Goal: Task Accomplishment & Management: Manage account settings

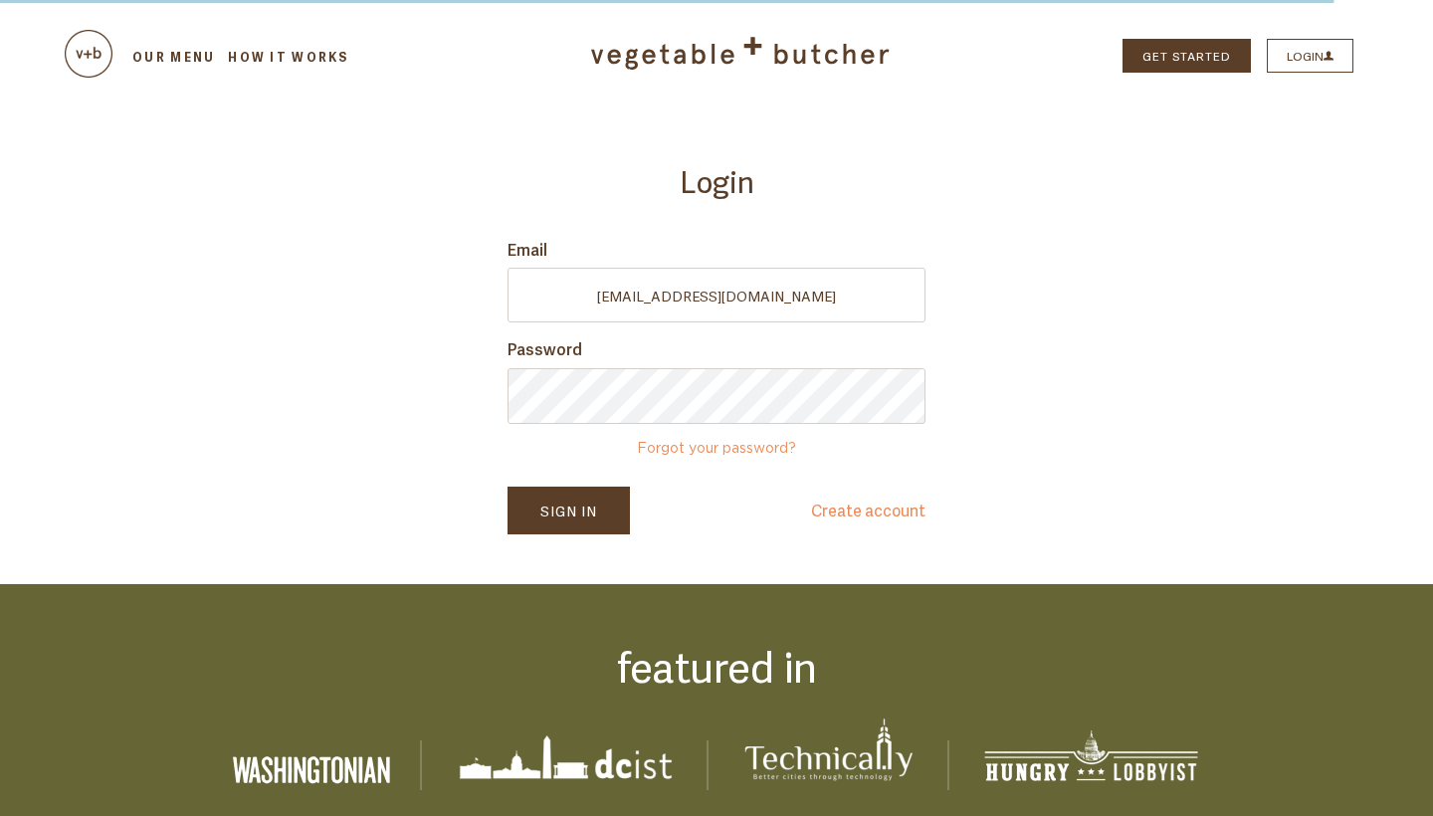
click at [793, 333] on form "Email victoriayb777@gmail.com Password Forgot your password? Sign In Create acc…" at bounding box center [717, 386] width 418 height 297
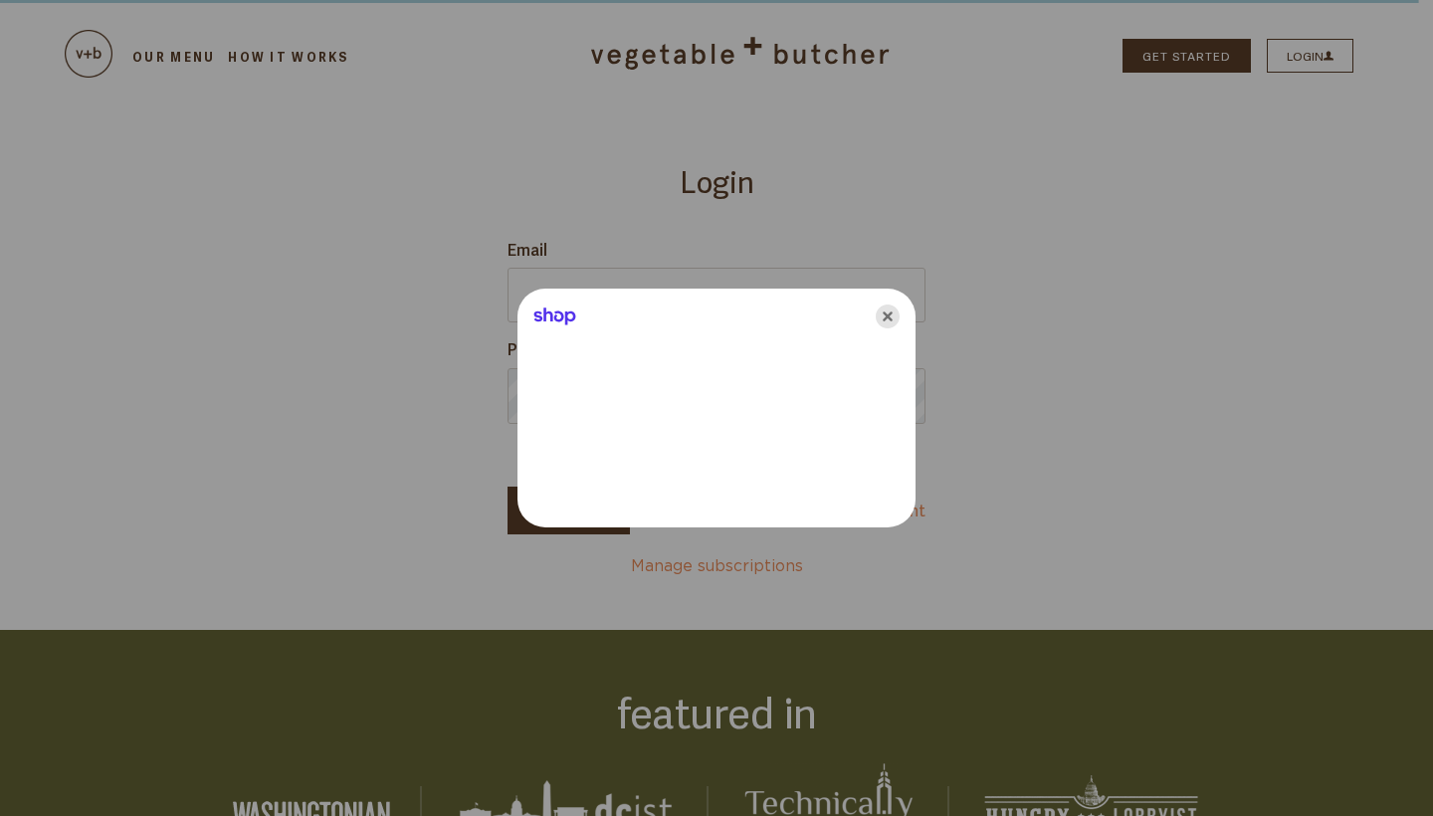
click at [883, 316] on icon "Close" at bounding box center [888, 317] width 24 height 24
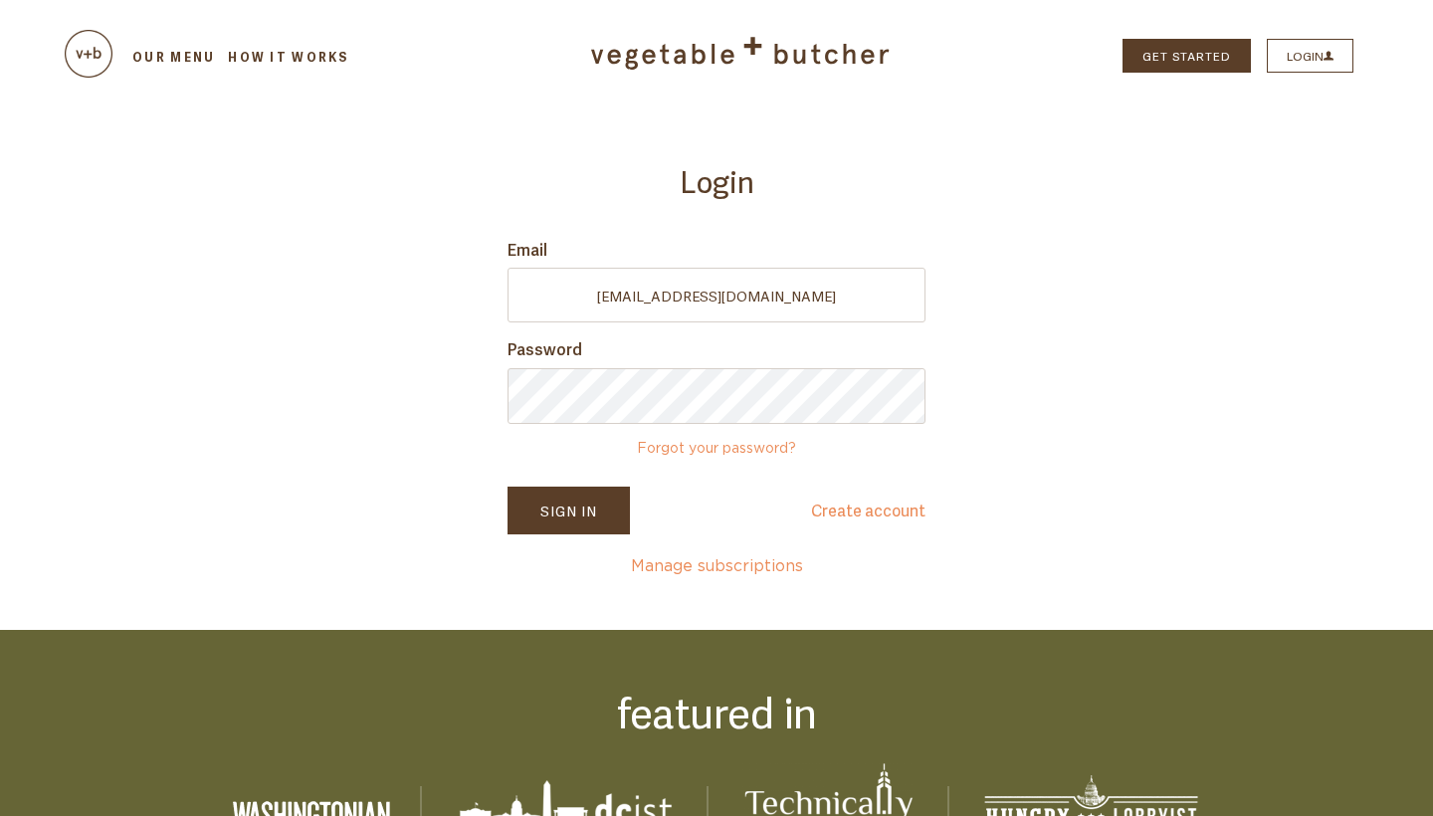
click at [579, 511] on button "Sign In" at bounding box center [569, 511] width 122 height 48
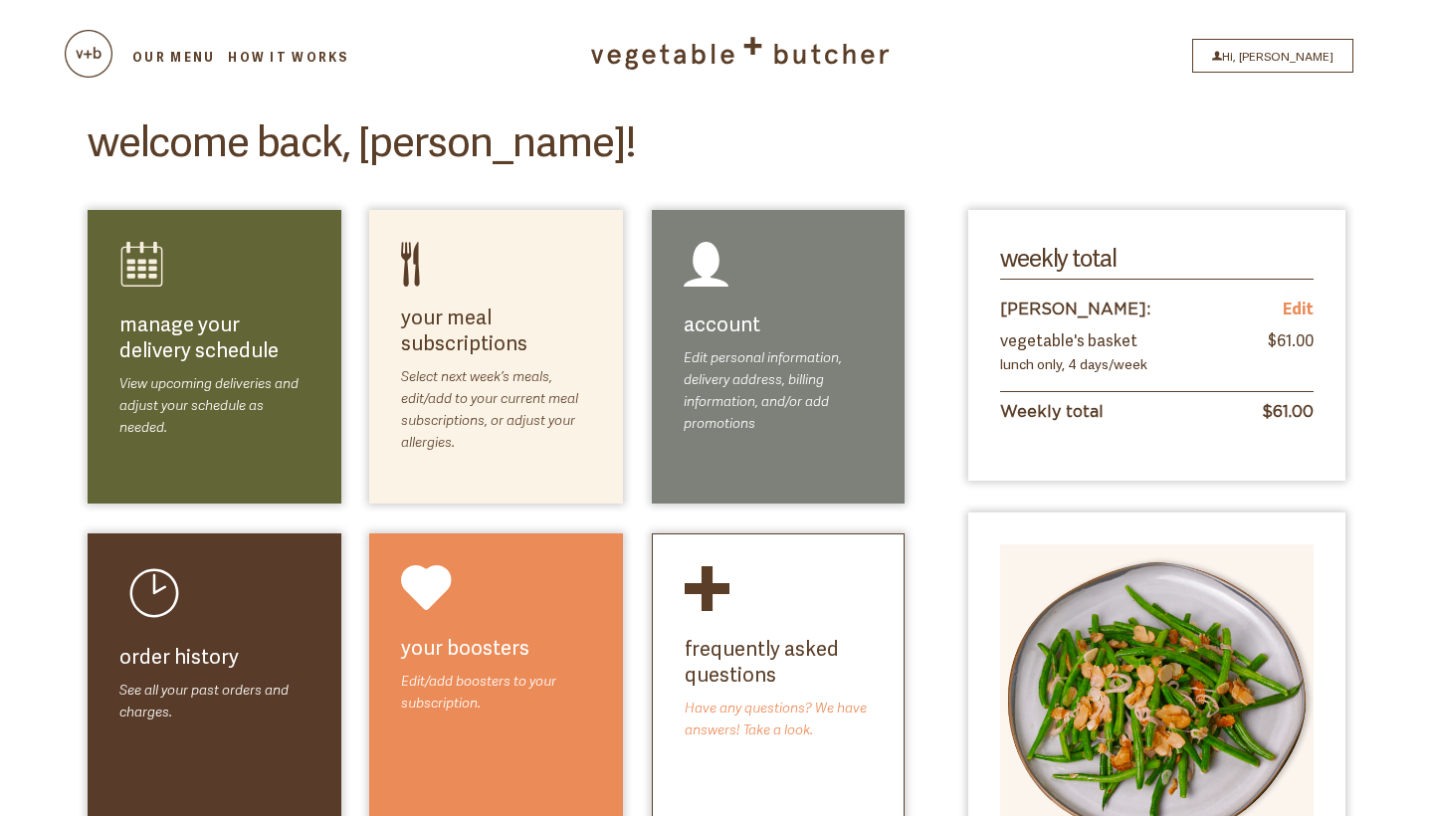
click at [479, 362] on link "select meals" at bounding box center [535, 360] width 112 height 24
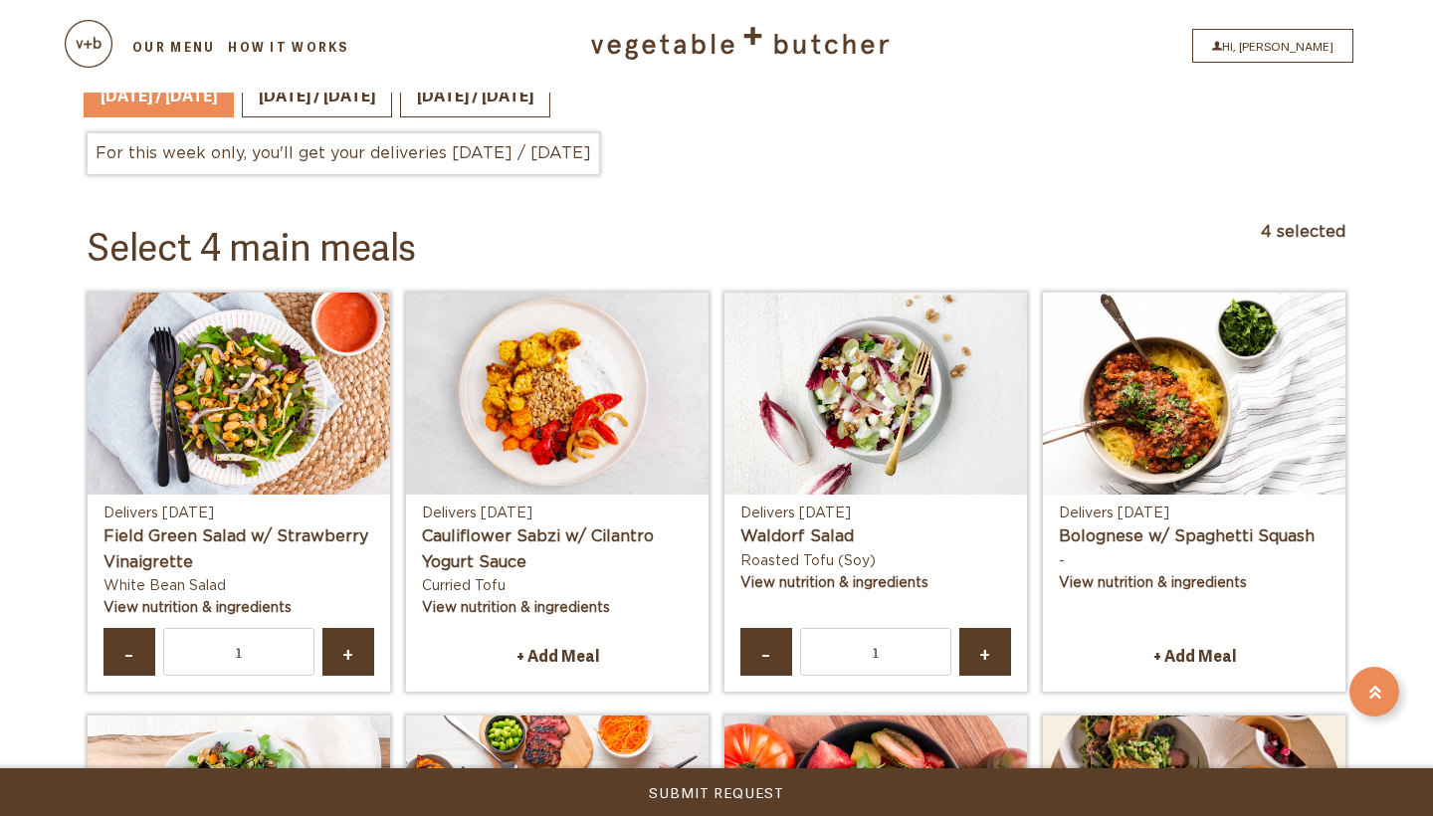
scroll to position [457, 0]
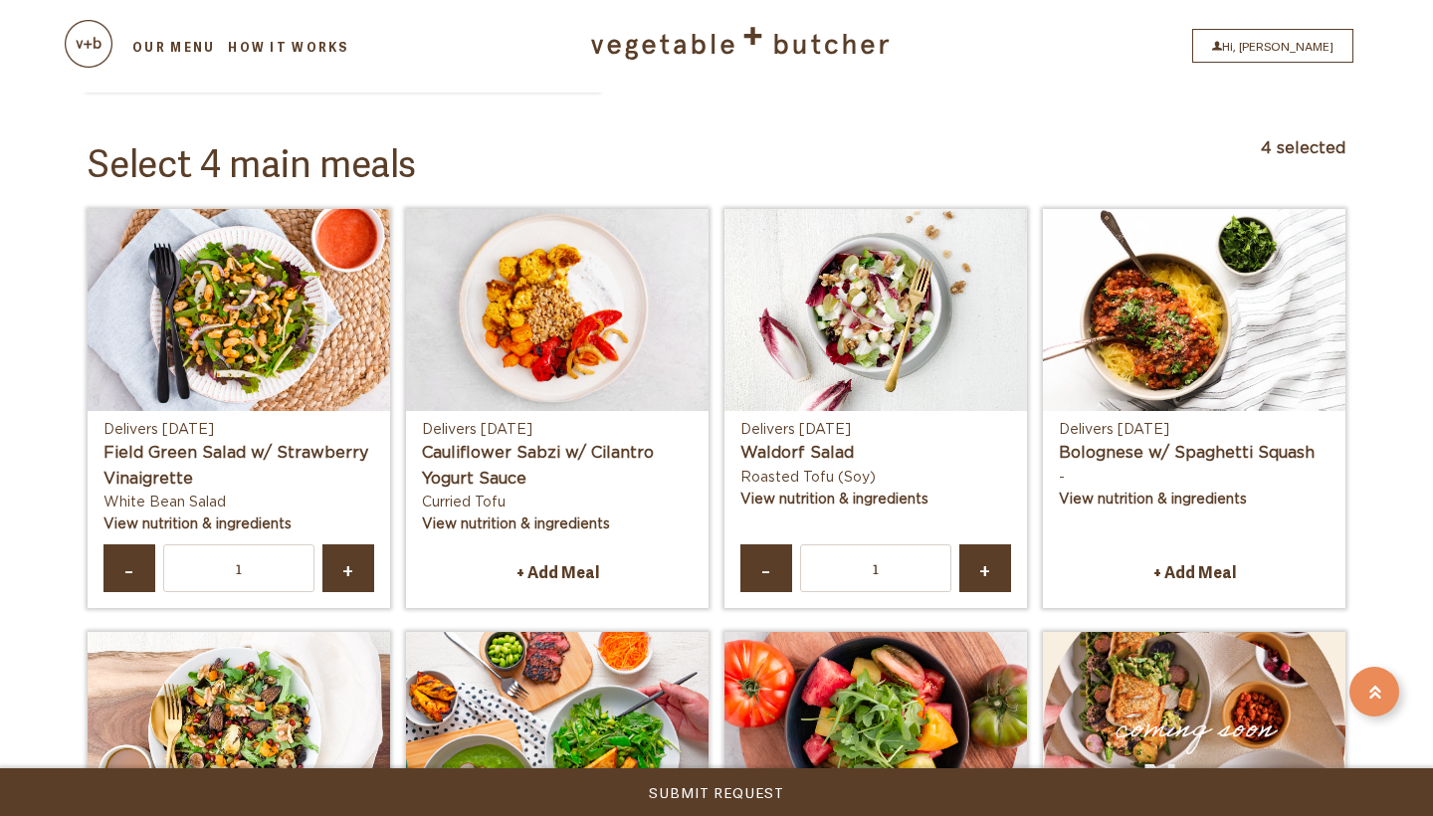
click at [116, 544] on link "-" at bounding box center [130, 568] width 52 height 49
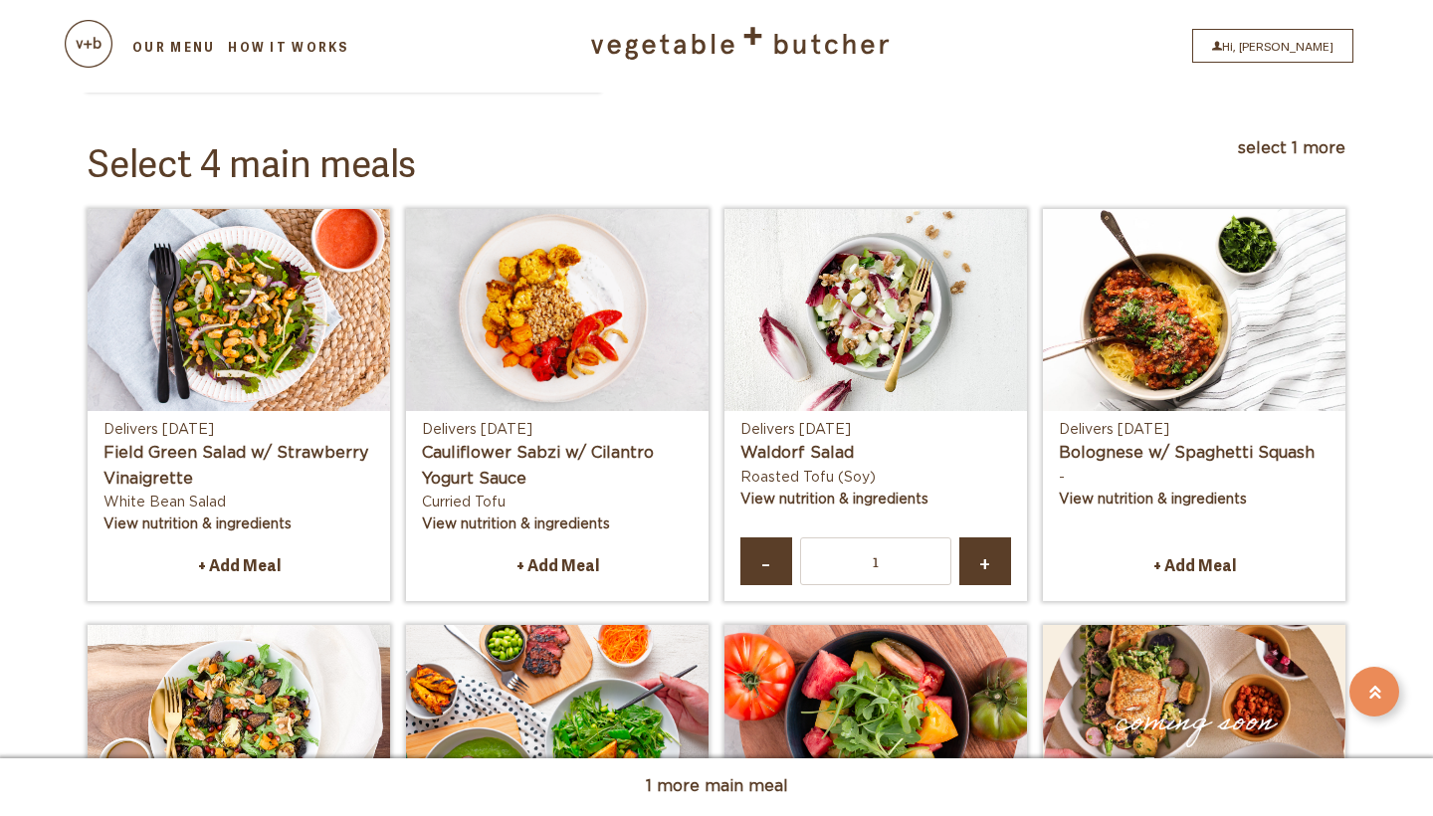
click at [759, 542] on link "-" at bounding box center [767, 561] width 52 height 49
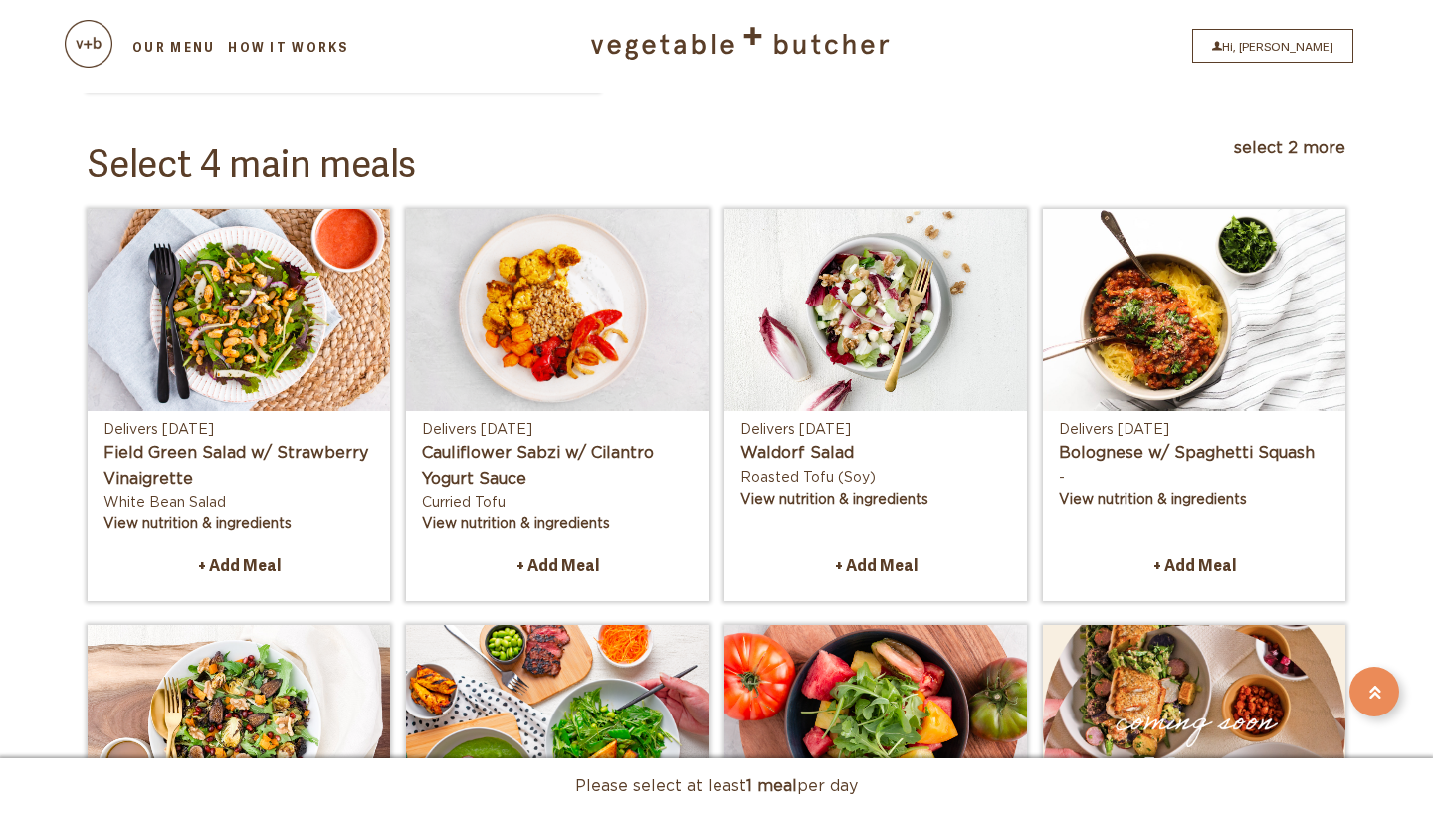
click at [1249, 544] on link "+ Add Meal" at bounding box center [1194, 565] width 271 height 42
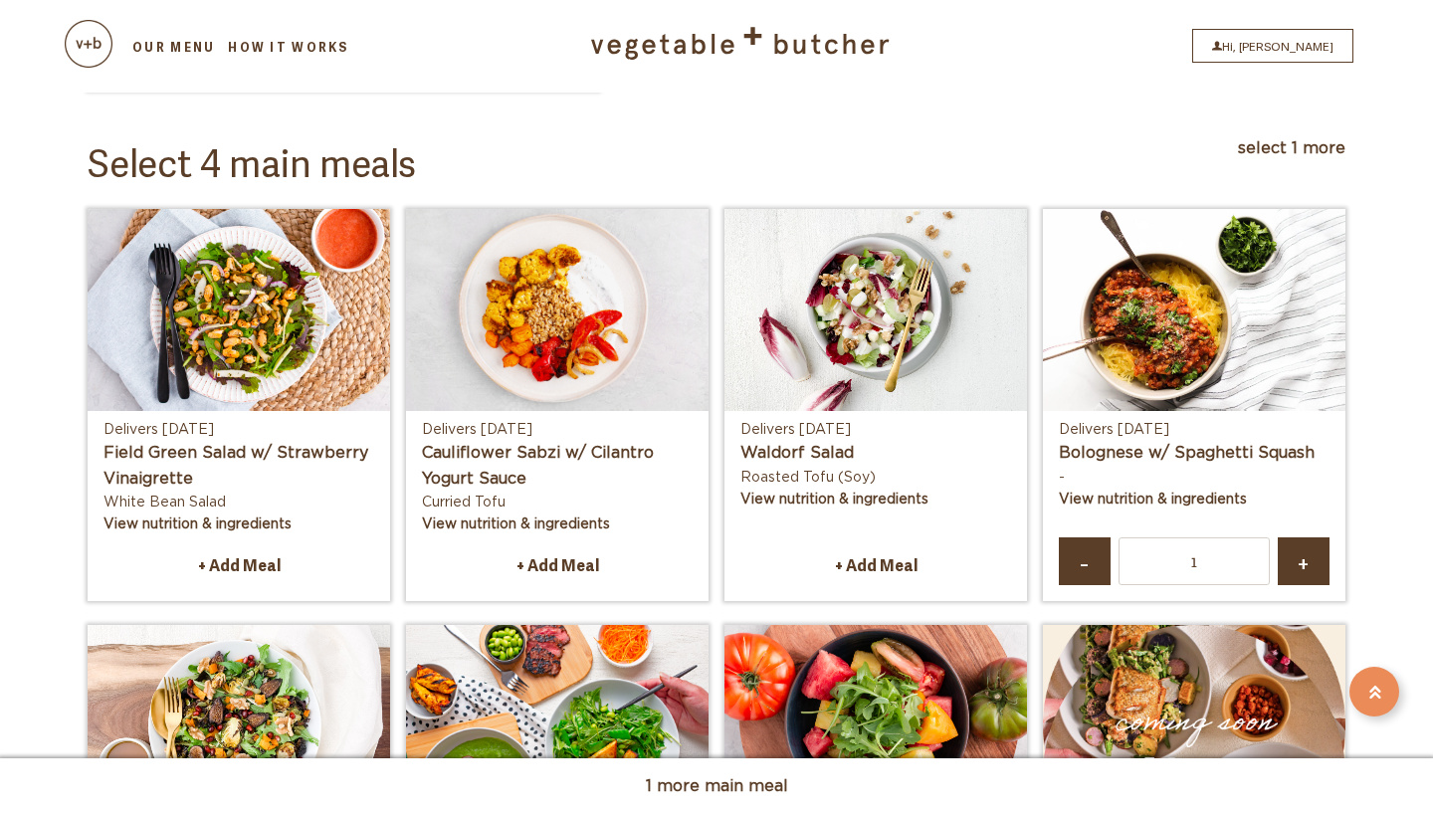
click at [1297, 554] on span "+" at bounding box center [1304, 561] width 16 height 14
type input "2"
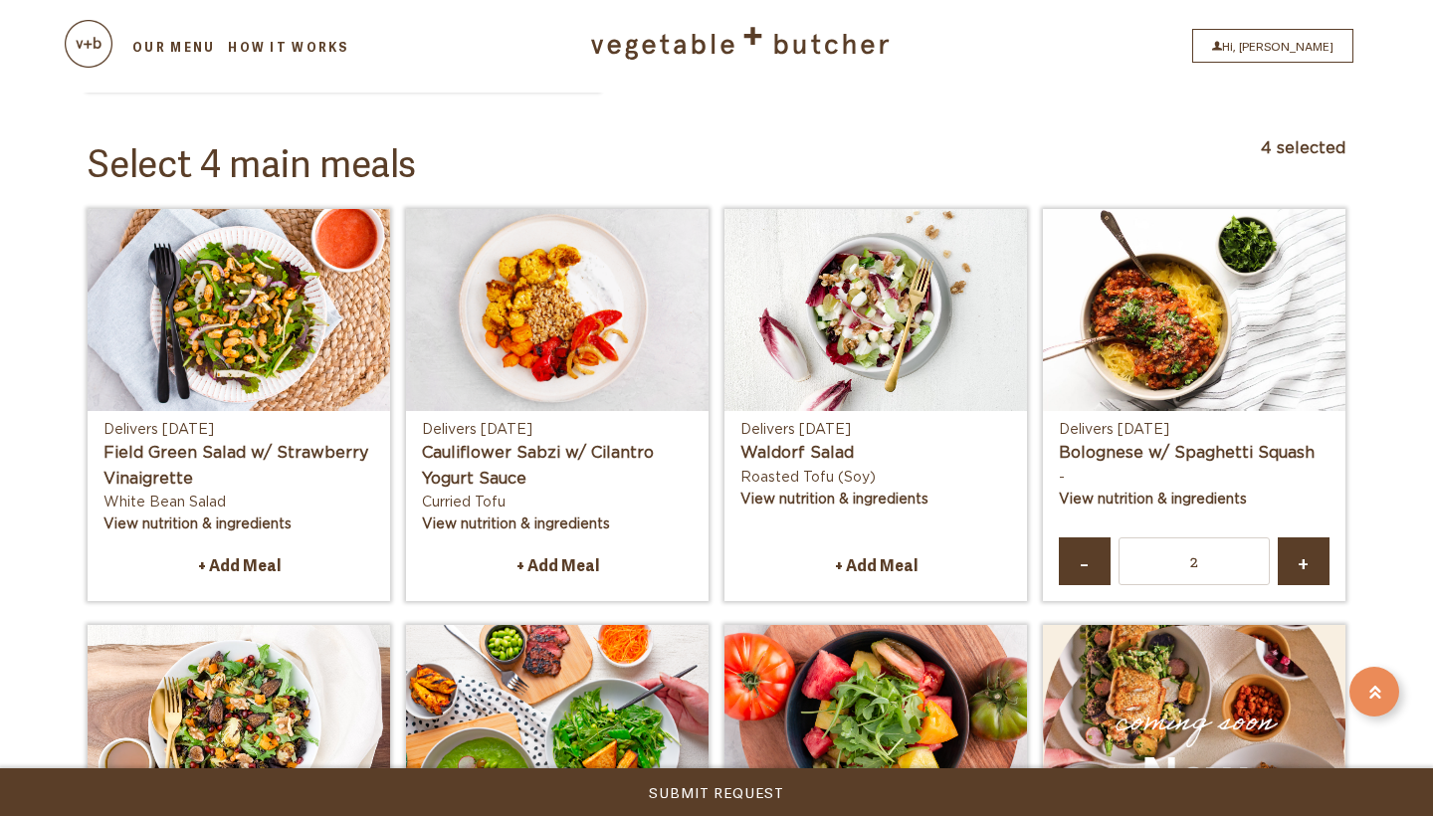
click at [714, 536] on div "Delivers [DATE] Cauliflower Sabzi w/ Cilantro Yogurt Sauce Curried Tofu View nu…" at bounding box center [557, 405] width 318 height 409
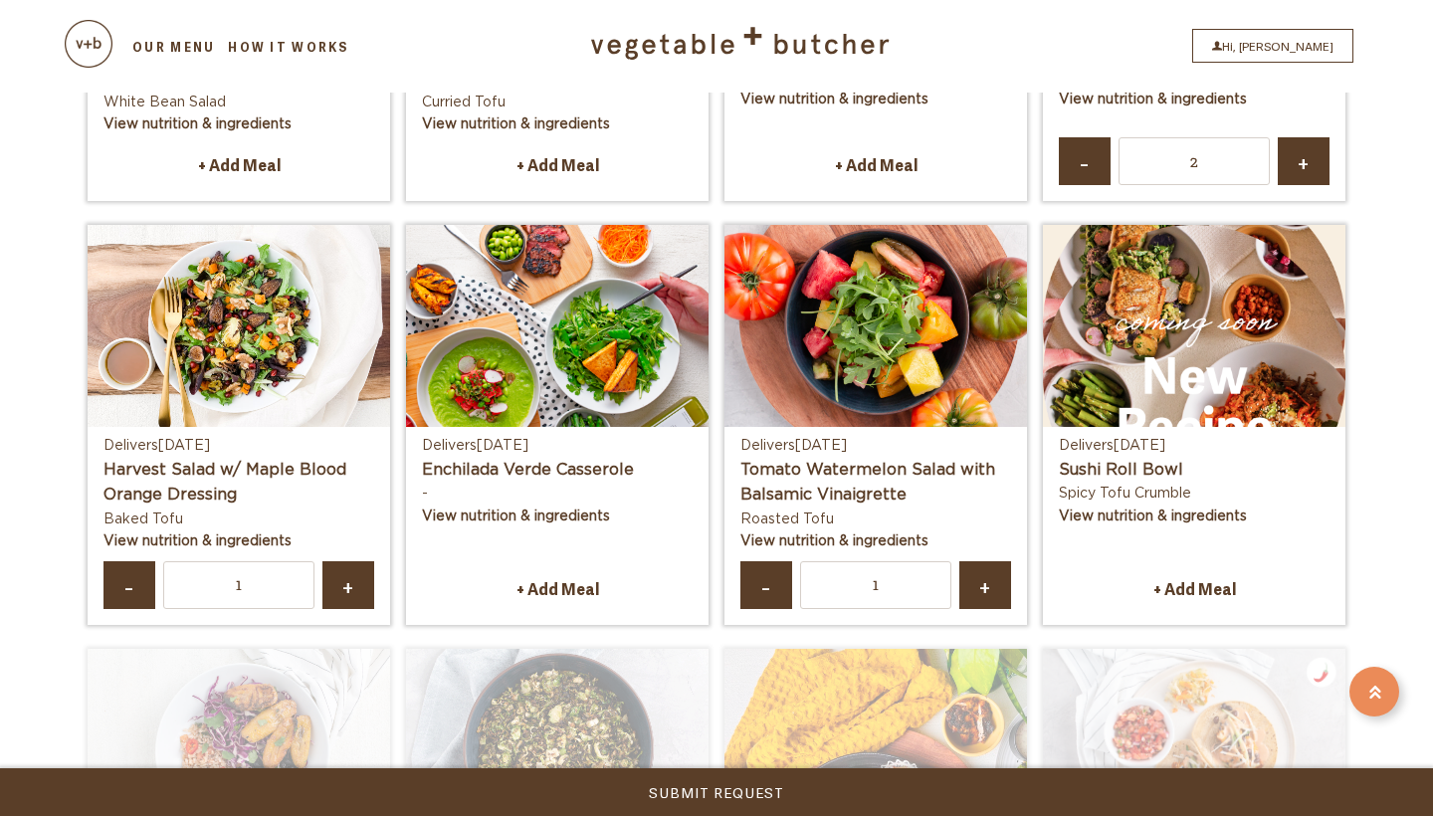
scroll to position [860, 0]
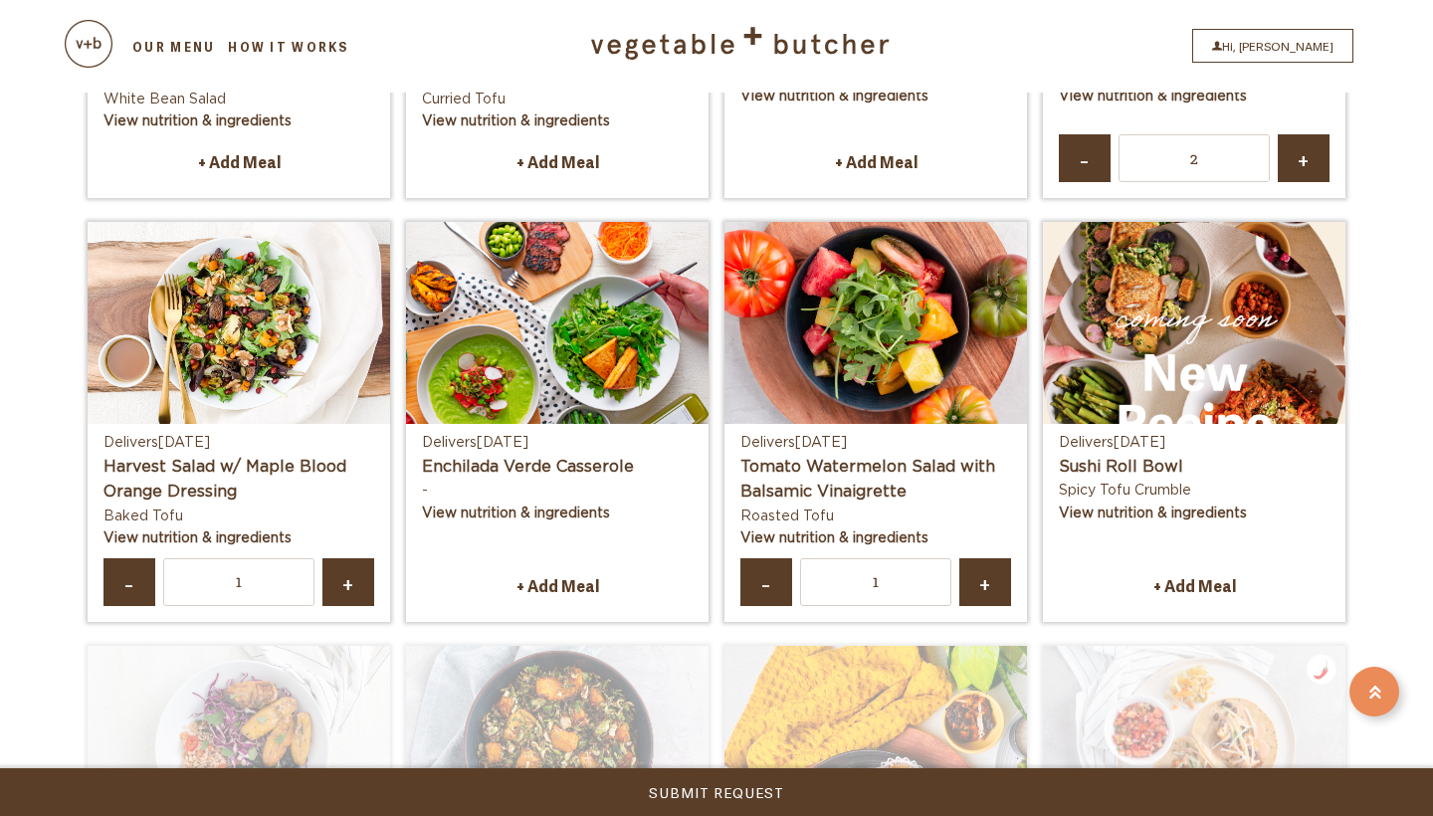
click at [137, 558] on link "-" at bounding box center [130, 582] width 52 height 49
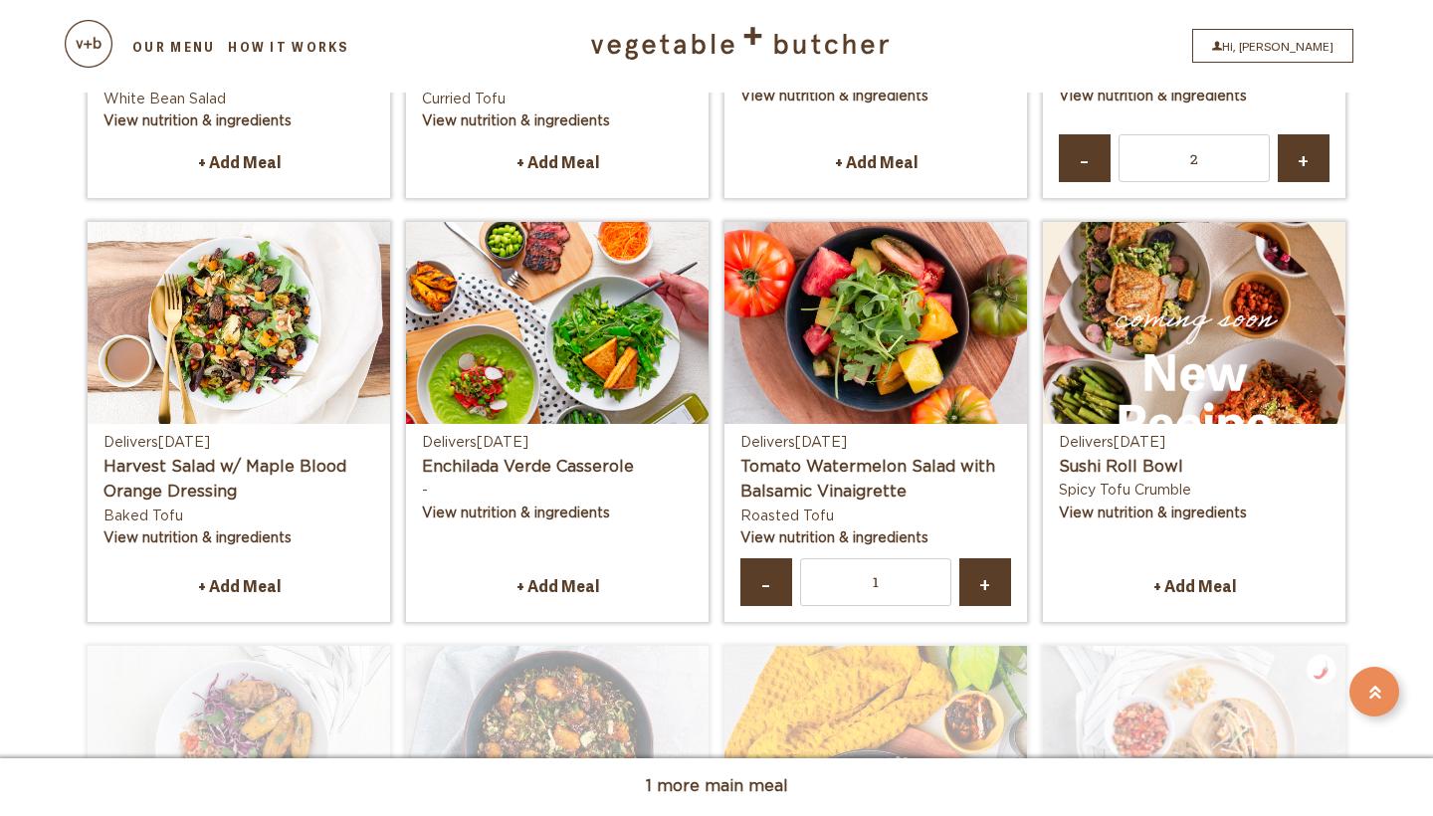
click at [752, 558] on link "-" at bounding box center [767, 582] width 52 height 49
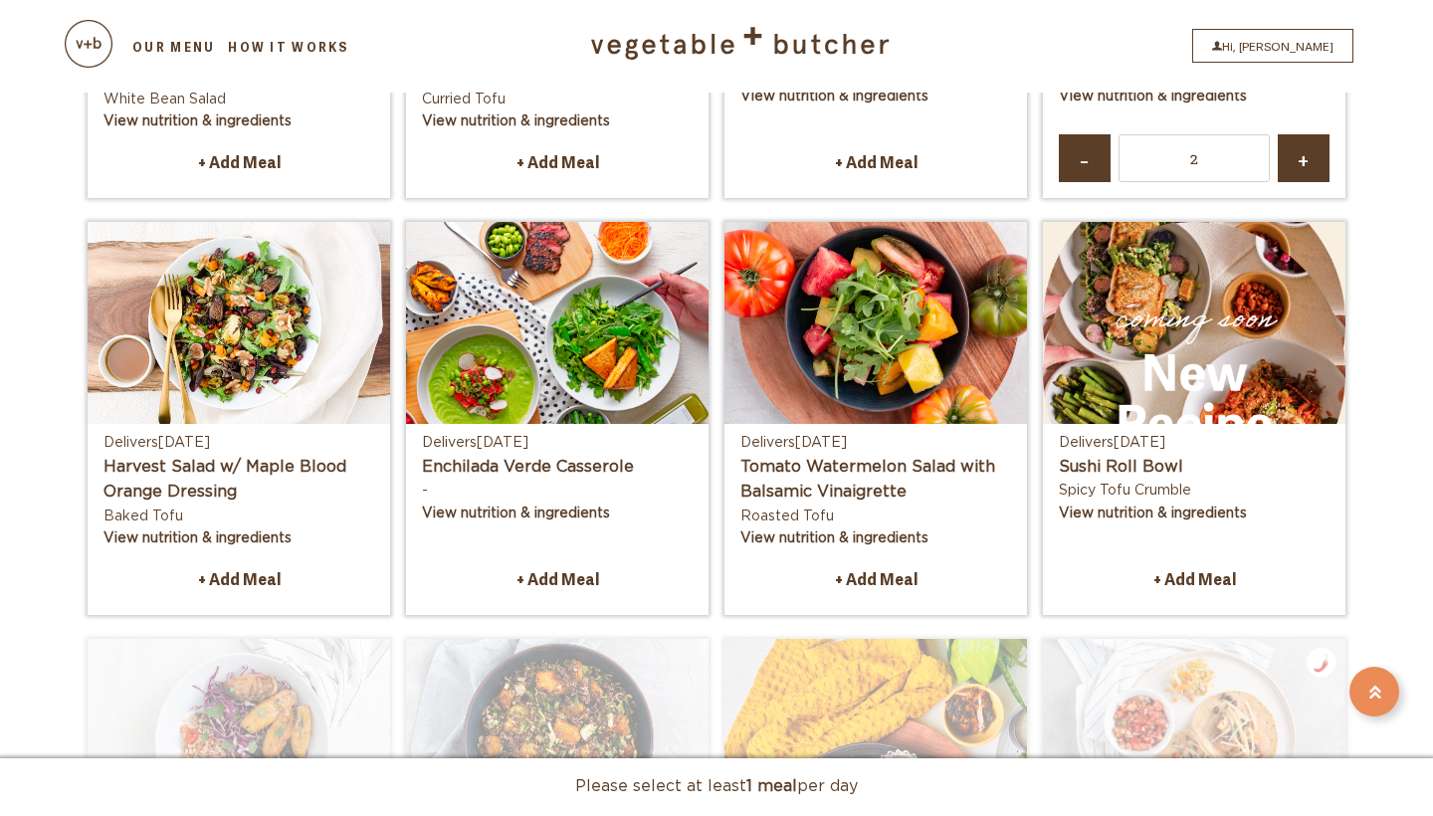
click at [634, 558] on link "+ Add Meal" at bounding box center [557, 579] width 271 height 42
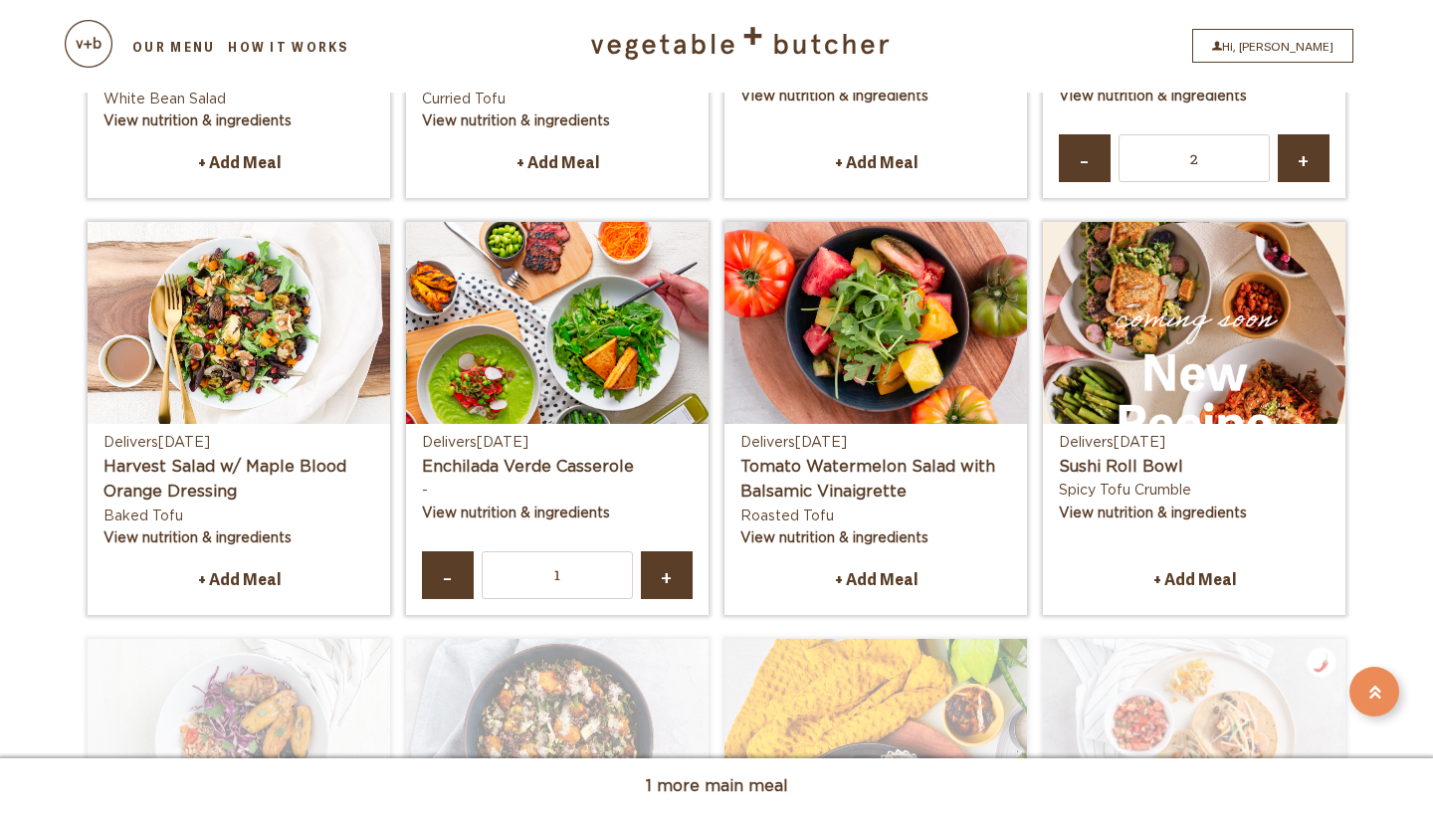
click at [1264, 558] on link "+ Add Meal" at bounding box center [1194, 579] width 271 height 42
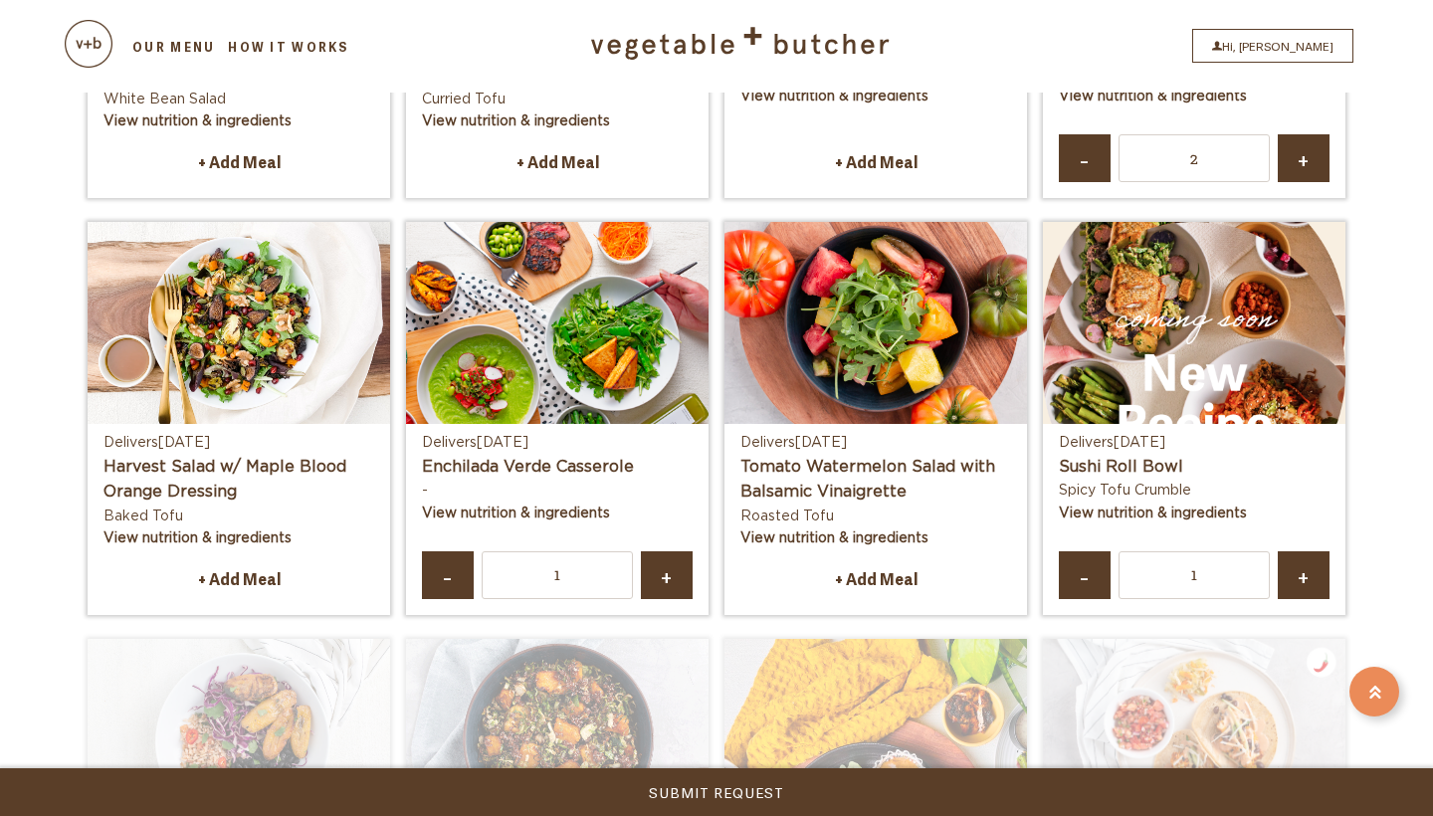
click at [745, 790] on link "Submit Request" at bounding box center [716, 792] width 1433 height 48
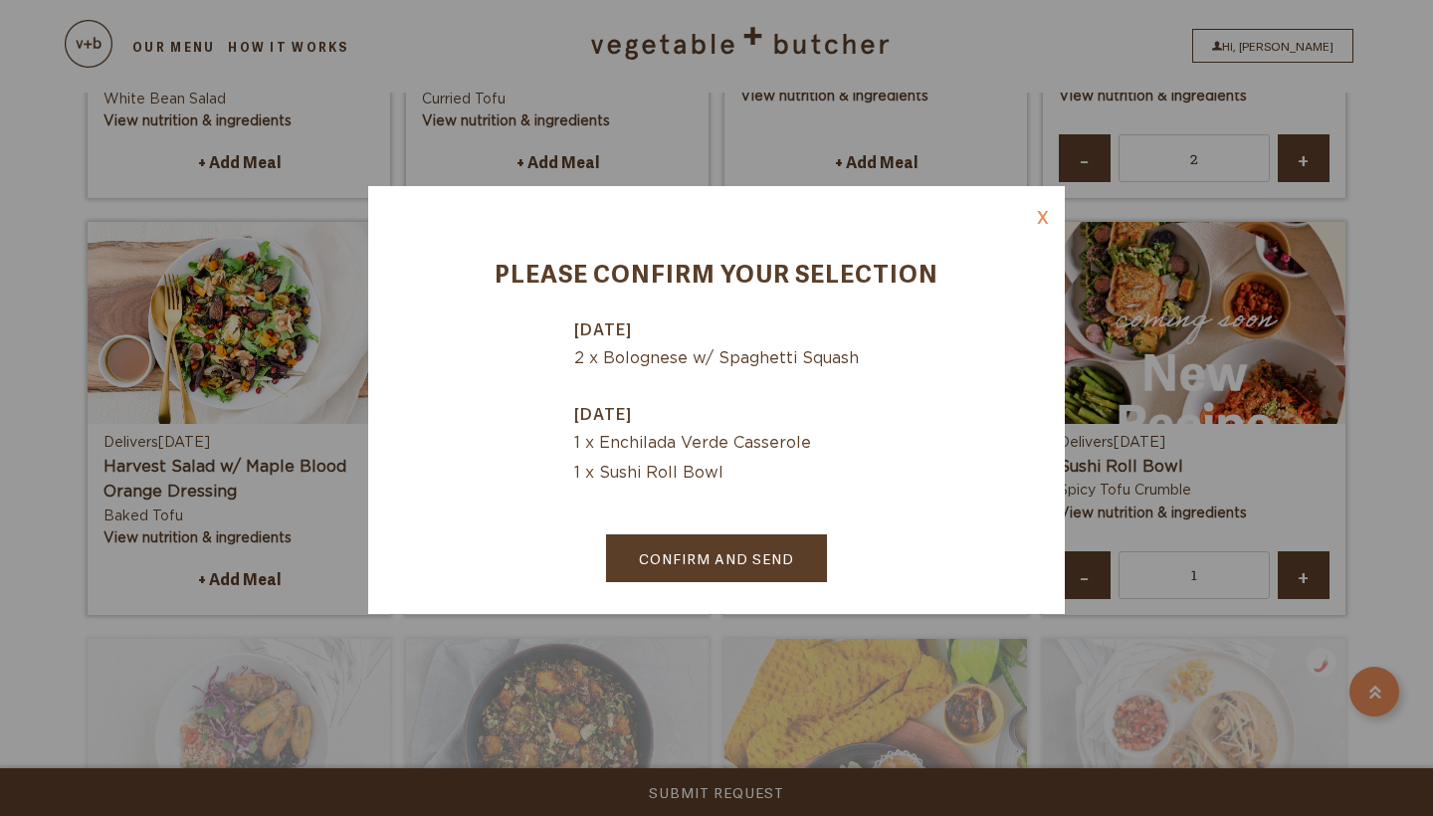
click at [711, 559] on link "Confirm and Send" at bounding box center [716, 558] width 221 height 48
